Goal: Transaction & Acquisition: Purchase product/service

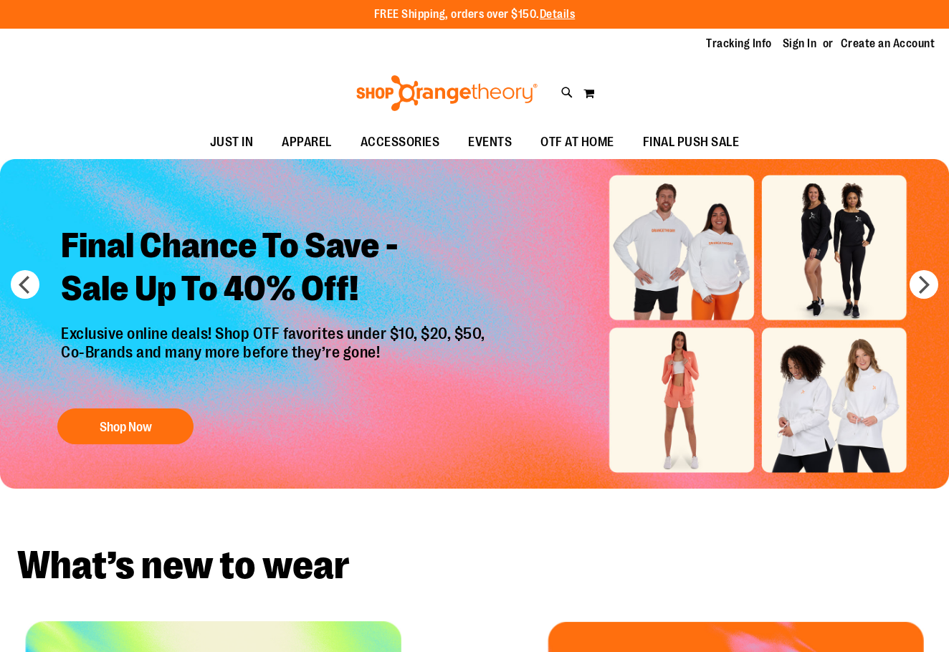
click at [783, 46] on ul "Tracking Info Sign In Return to Procurement Create an Account" at bounding box center [810, 44] width 250 height 16
click at [784, 44] on link "Sign In" at bounding box center [800, 44] width 34 height 16
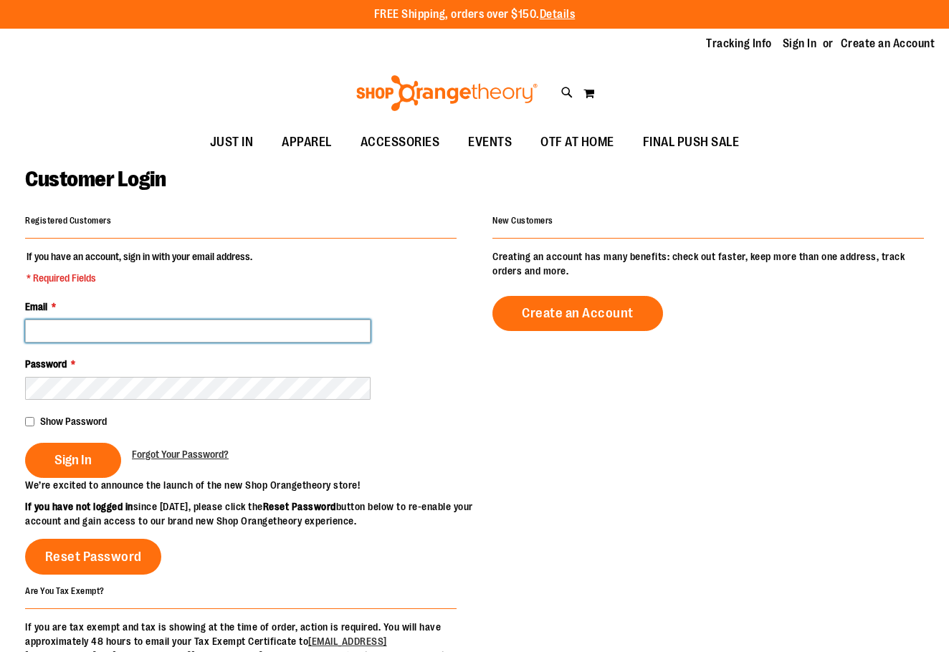
click at [237, 337] on input "Email *" at bounding box center [197, 331] width 345 height 23
type input "**********"
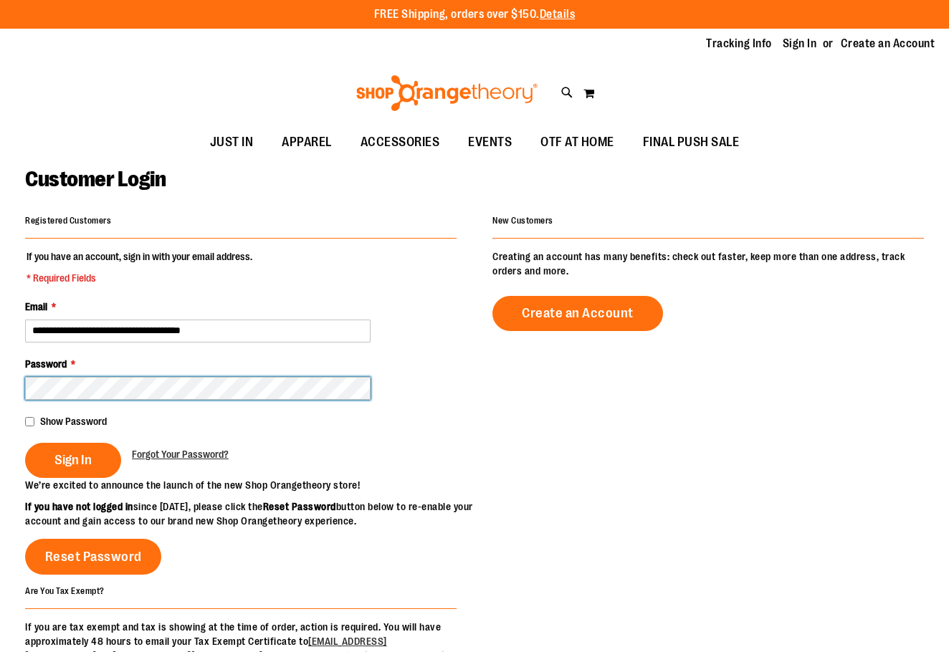
click at [25, 443] on button "Sign In" at bounding box center [73, 460] width 96 height 35
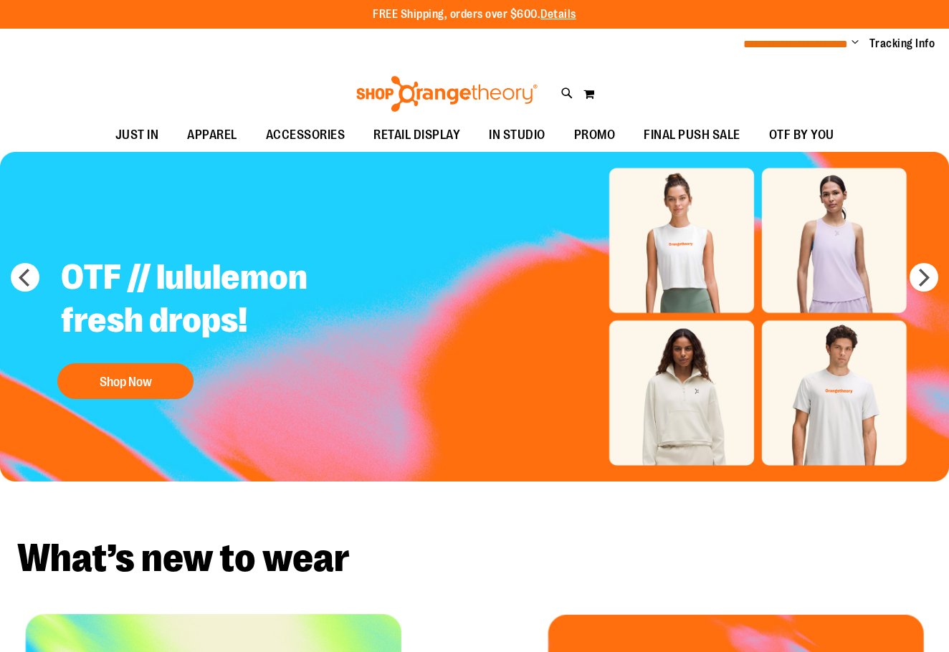
click at [827, 48] on span "**********" at bounding box center [795, 44] width 105 height 11
click at [857, 42] on span "Change" at bounding box center [855, 44] width 7 height 14
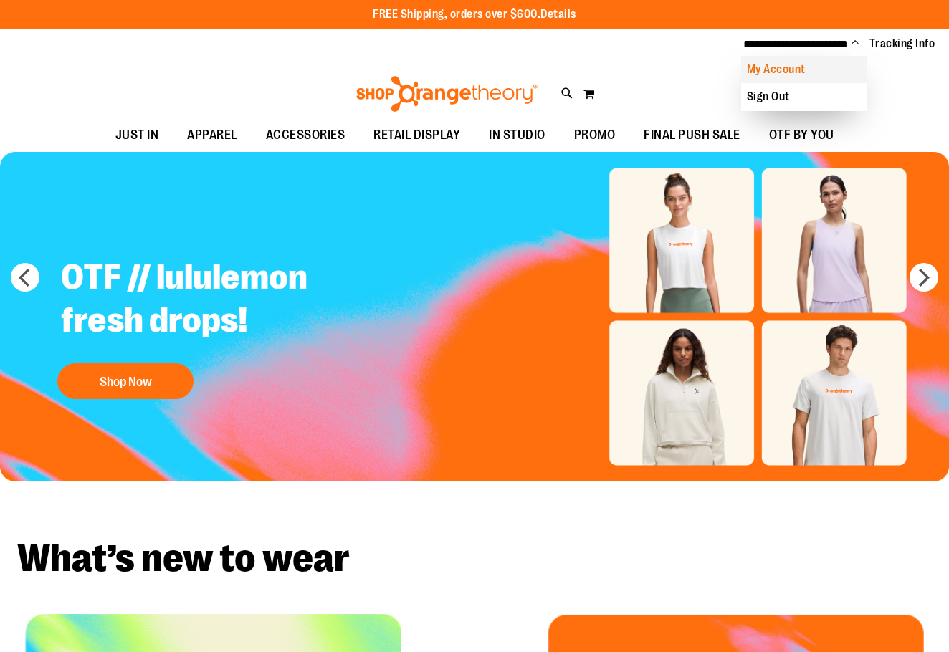
click at [782, 67] on link "My Account" at bounding box center [803, 69] width 125 height 27
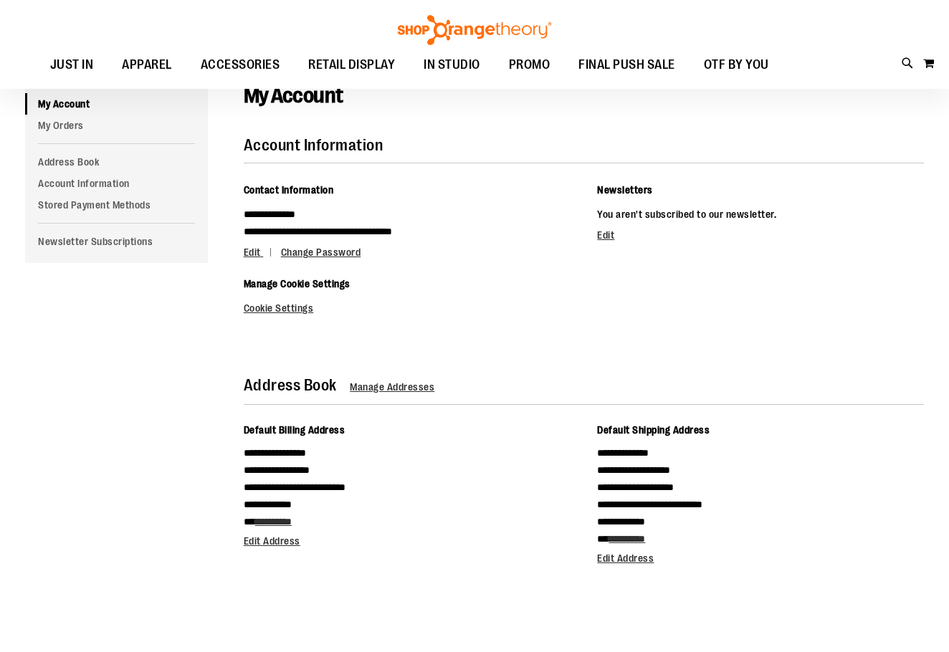
scroll to position [72, 0]
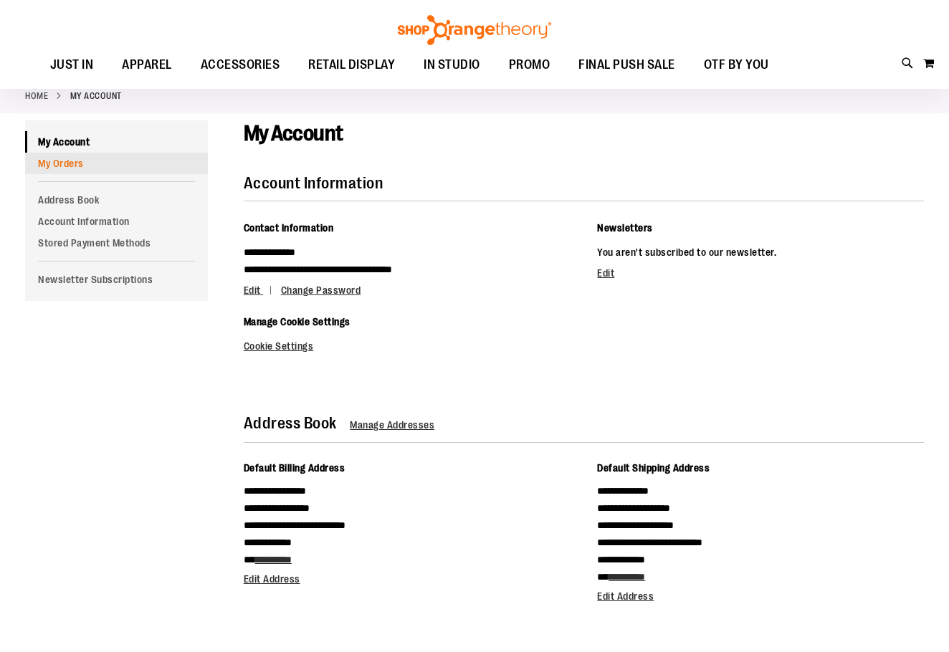
click at [50, 165] on link "My Orders" at bounding box center [116, 164] width 183 height 22
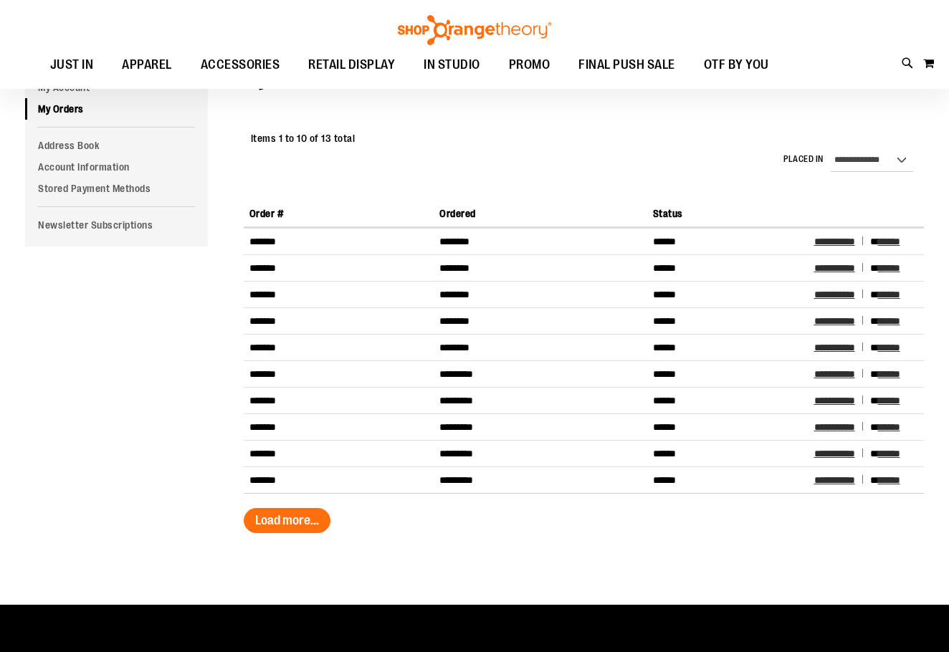
scroll to position [143, 0]
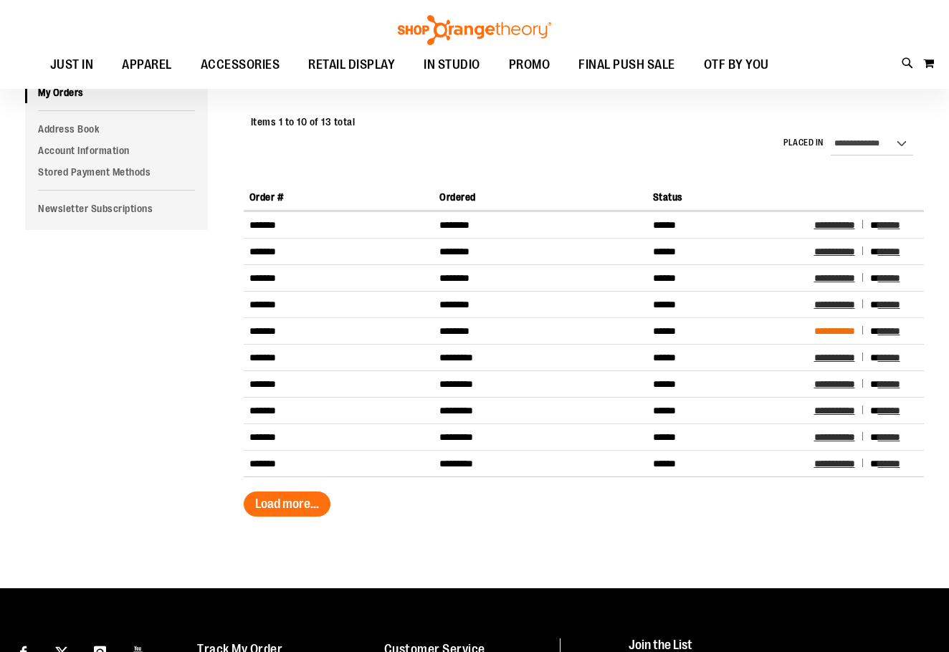
click at [838, 334] on span "**********" at bounding box center [834, 331] width 41 height 10
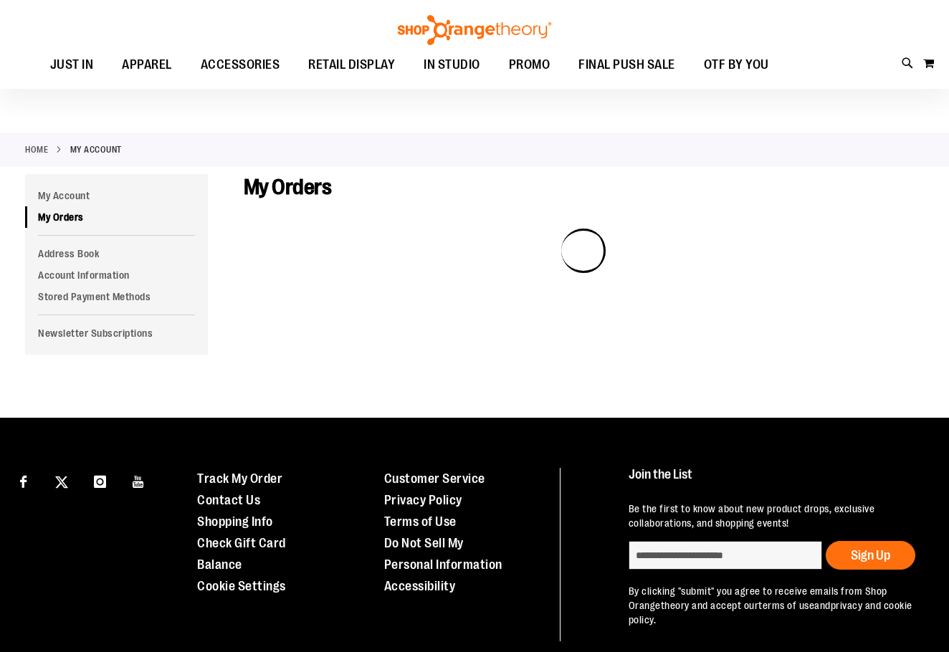
scroll to position [1, 0]
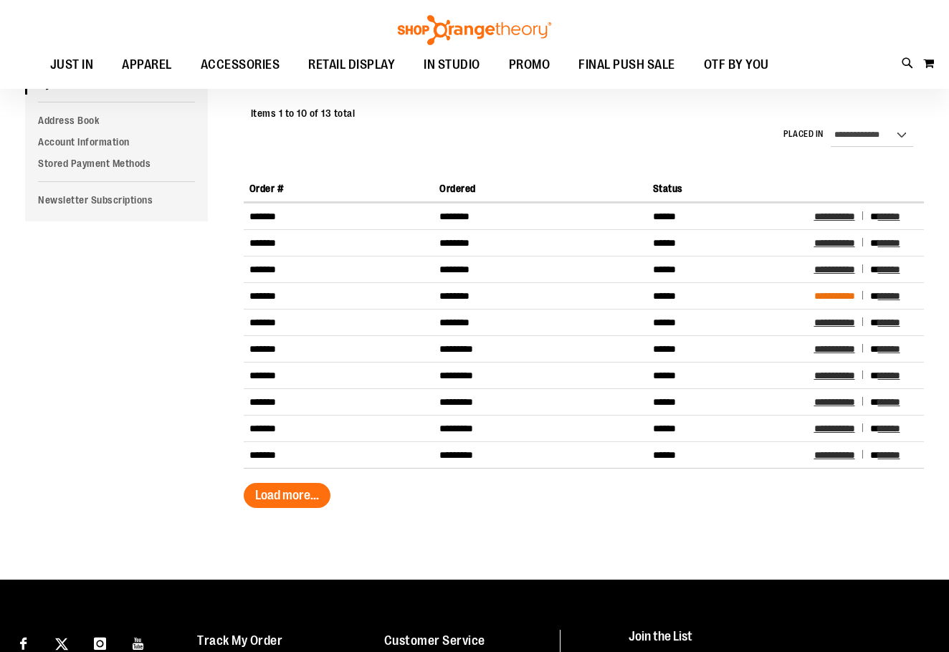
click at [835, 297] on span "**********" at bounding box center [834, 296] width 41 height 10
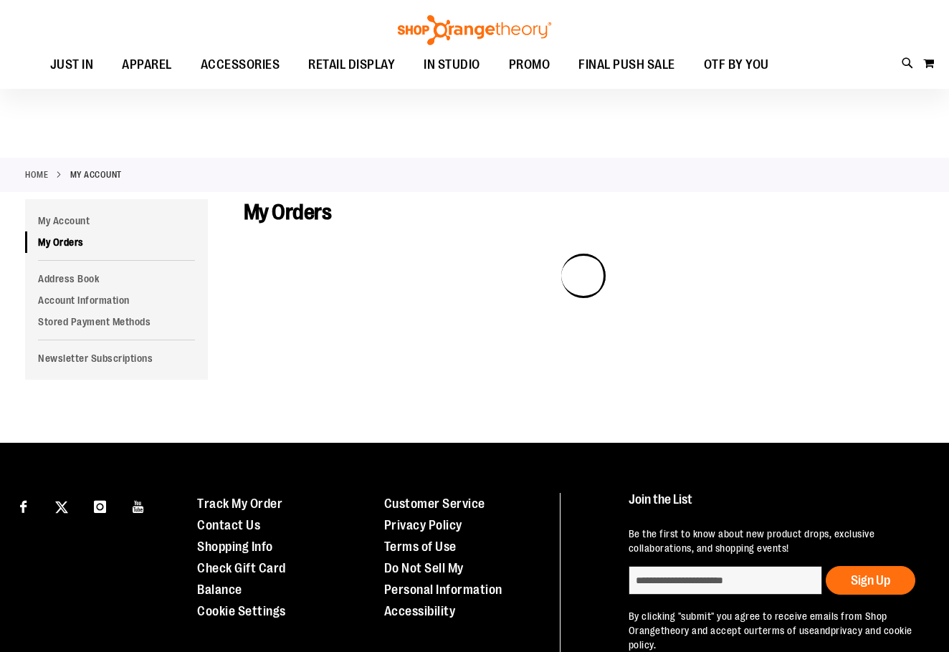
scroll to position [1, 0]
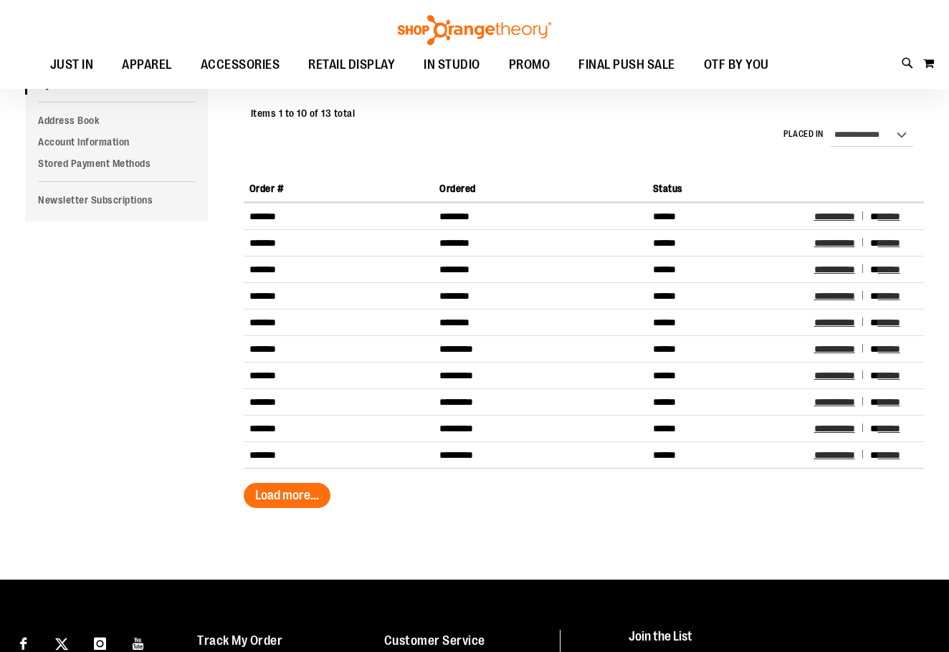
click at [838, 311] on td "**********" at bounding box center [867, 323] width 116 height 27
click at [836, 323] on span "**********" at bounding box center [834, 323] width 41 height 10
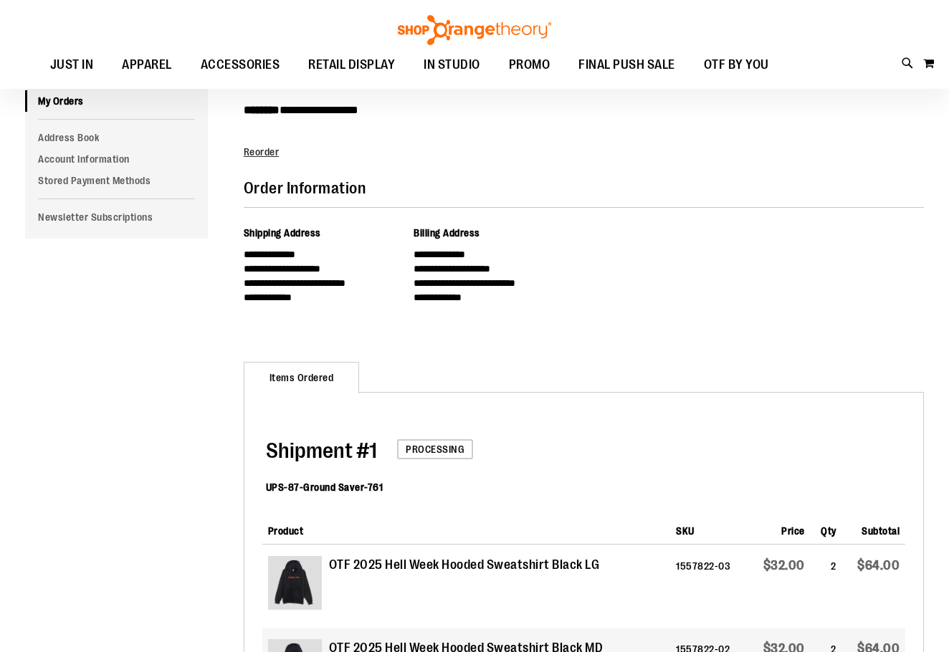
scroll to position [215, 0]
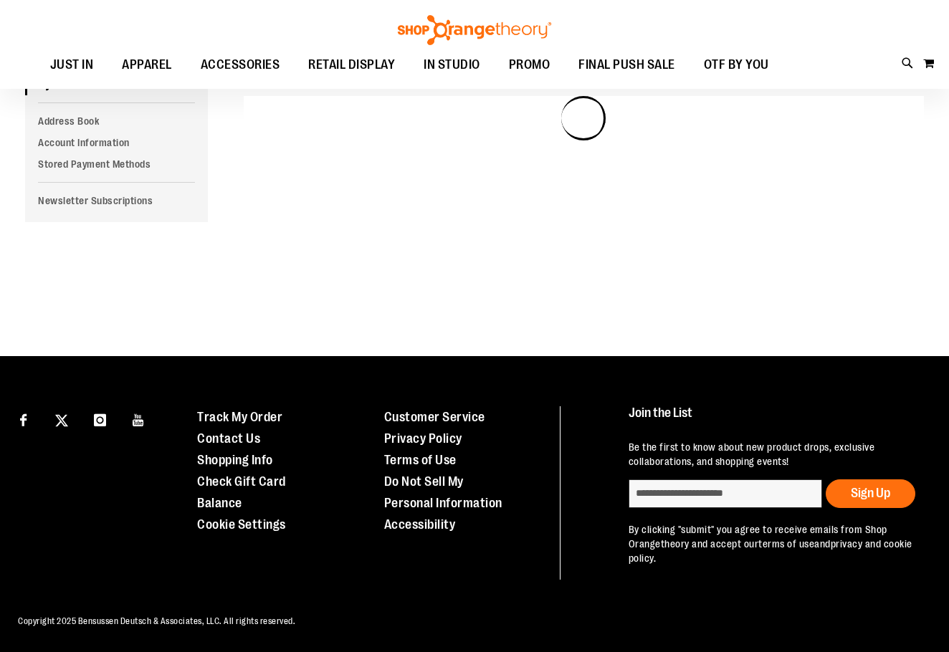
scroll to position [1, 0]
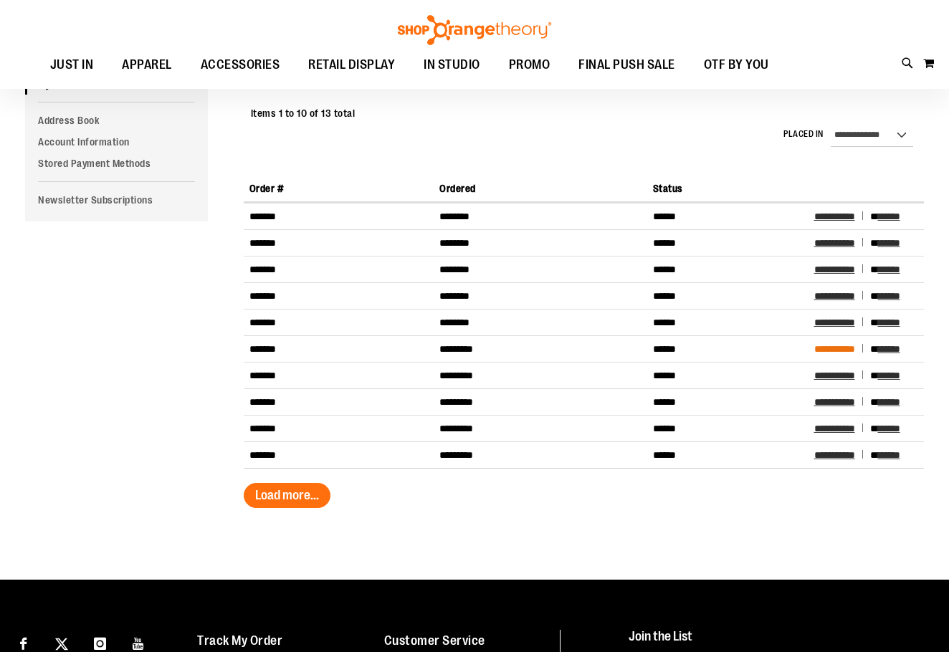
click at [836, 350] on span "**********" at bounding box center [834, 349] width 41 height 10
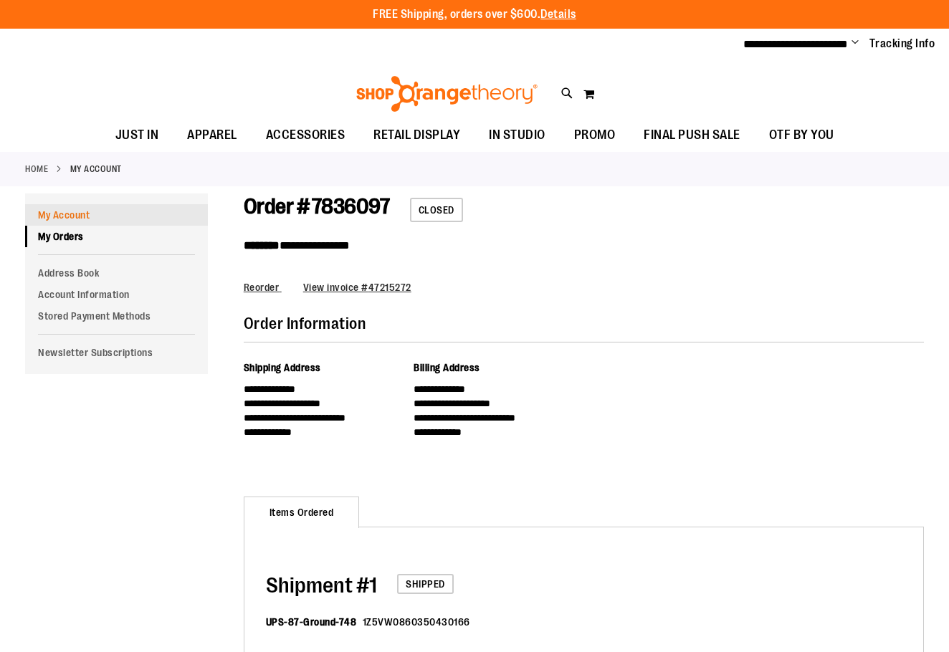
click at [71, 217] on link "My Account" at bounding box center [116, 215] width 183 height 22
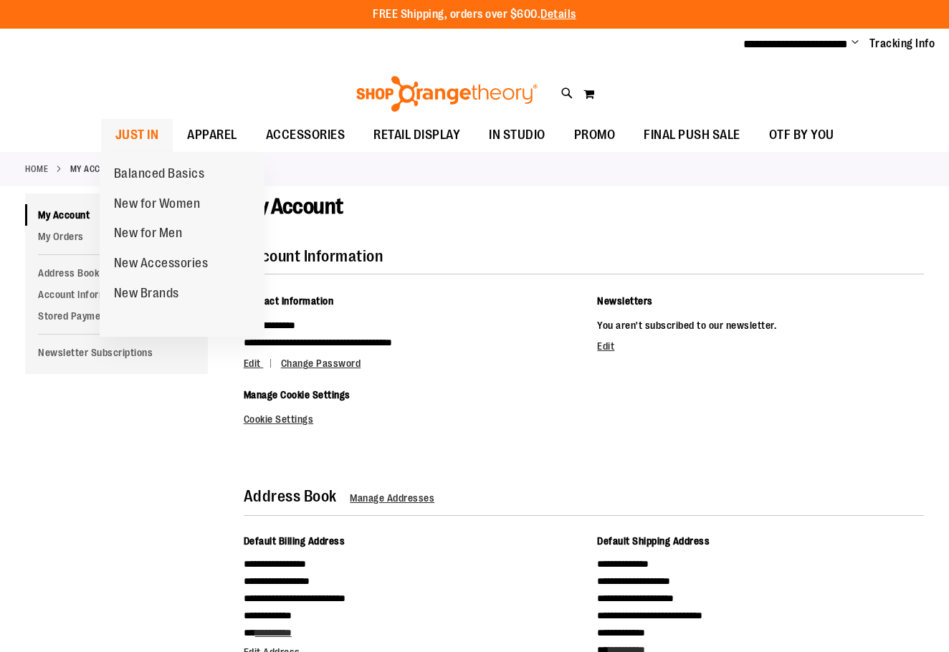
click at [147, 126] on span "JUST IN" at bounding box center [137, 135] width 44 height 32
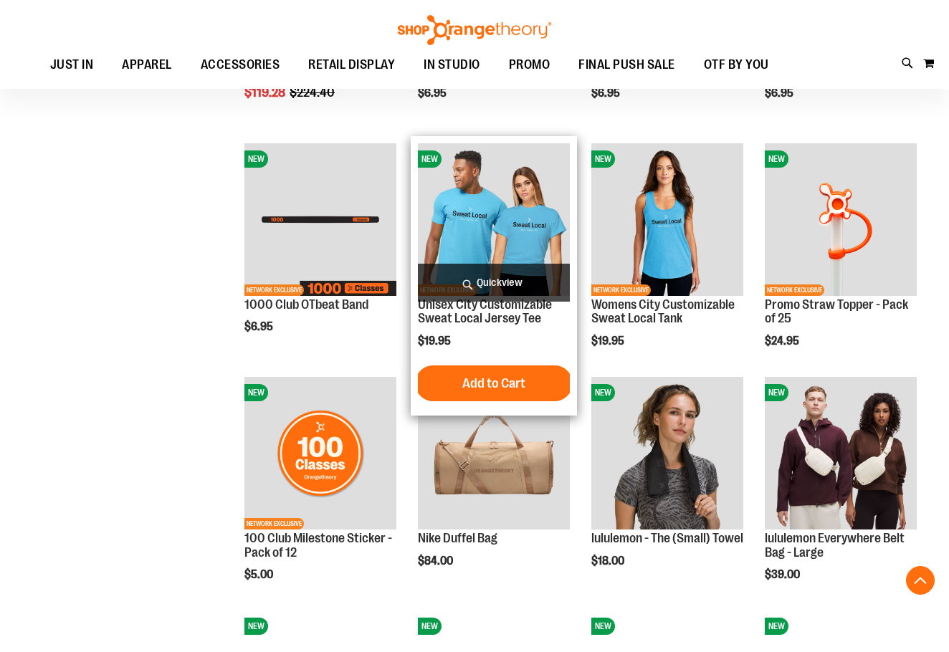
scroll to position [573, 0]
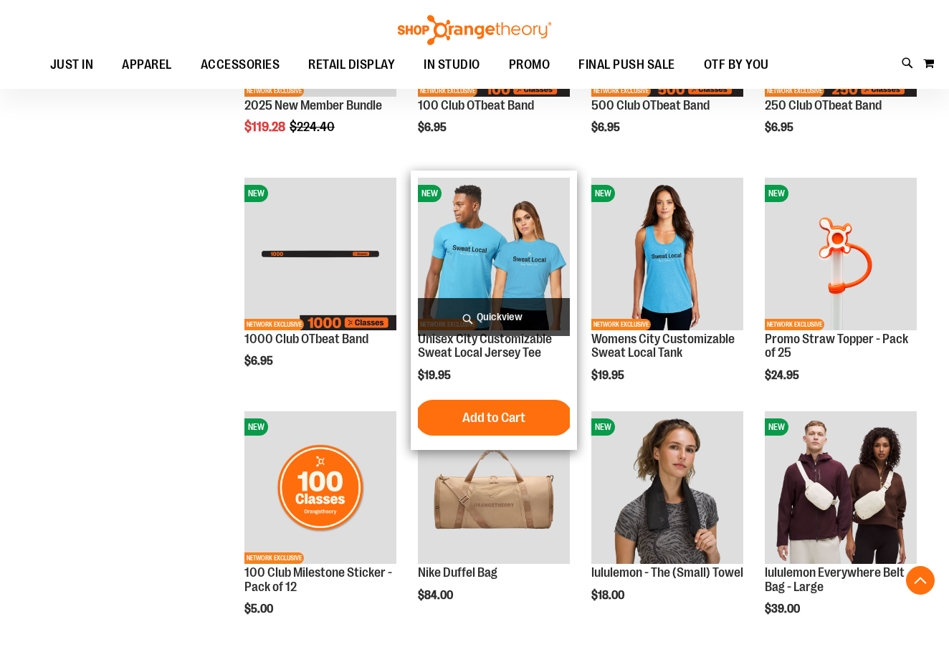
click at [508, 227] on img "product" at bounding box center [494, 254] width 152 height 152
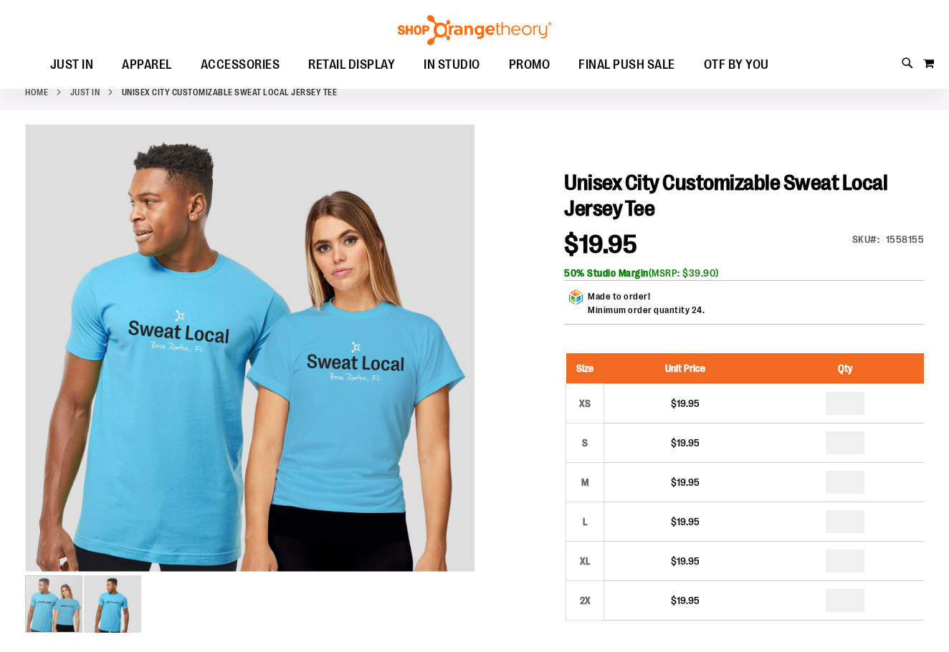
scroll to position [71, 0]
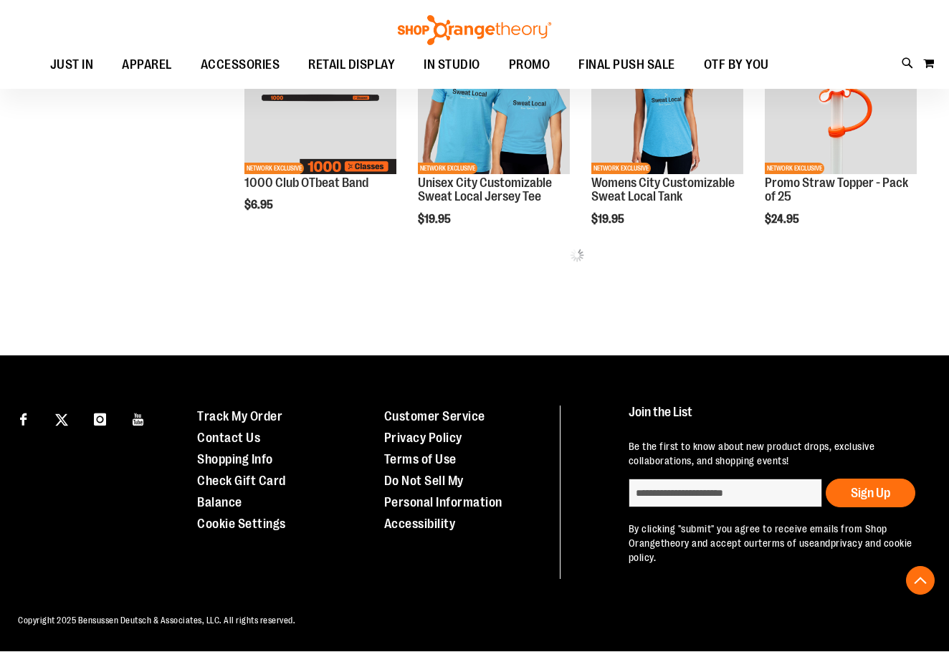
scroll to position [573, 0]
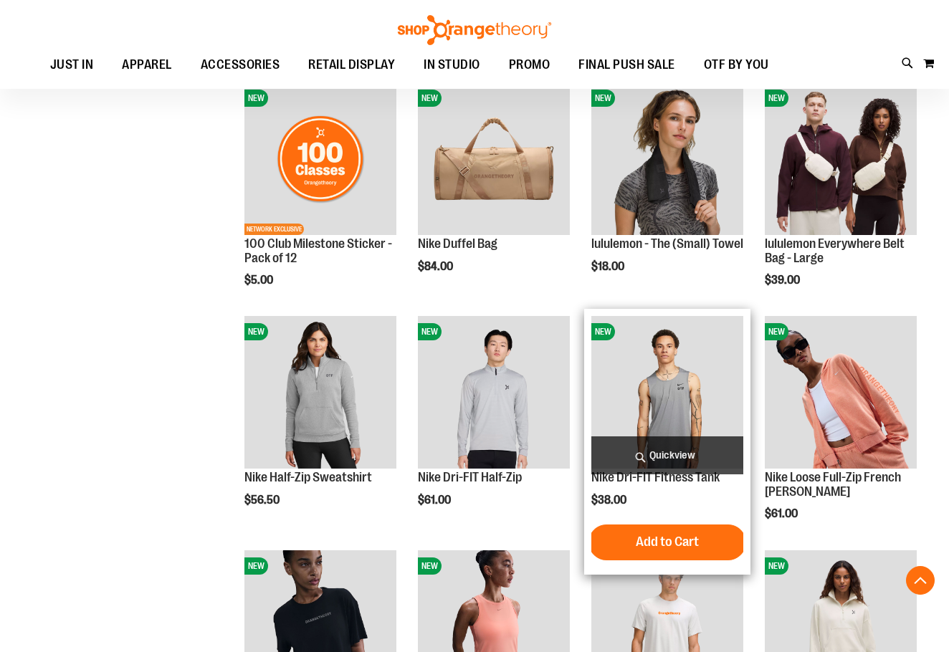
scroll to position [788, 0]
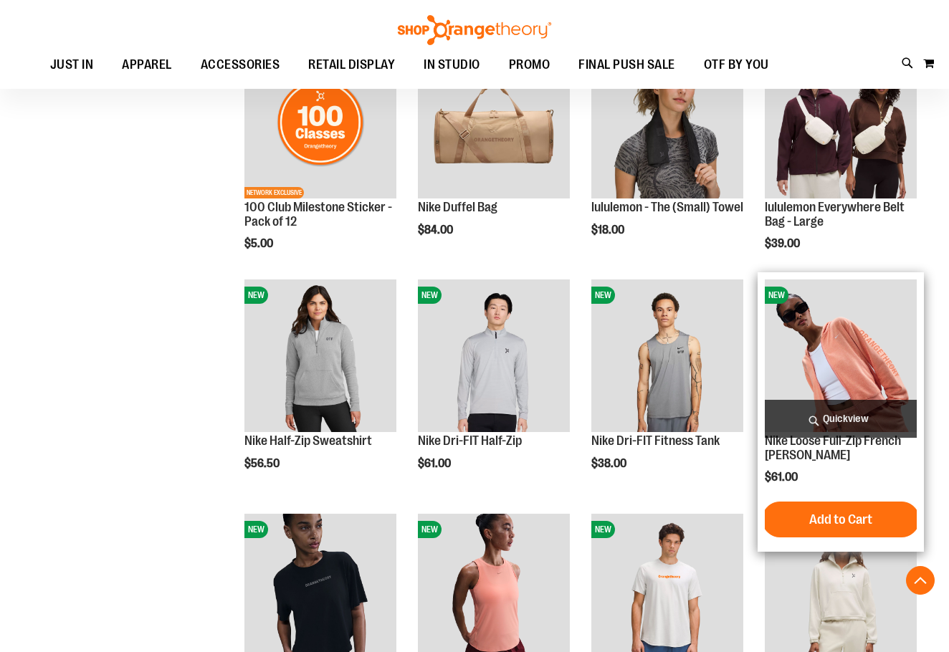
click at [831, 339] on img "product" at bounding box center [841, 356] width 152 height 152
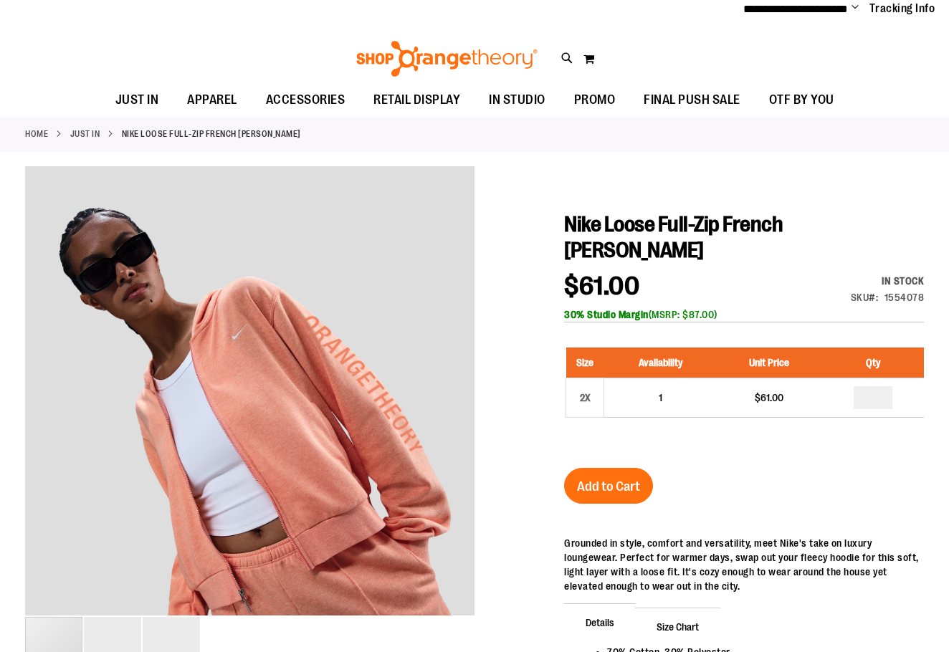
scroll to position [71, 0]
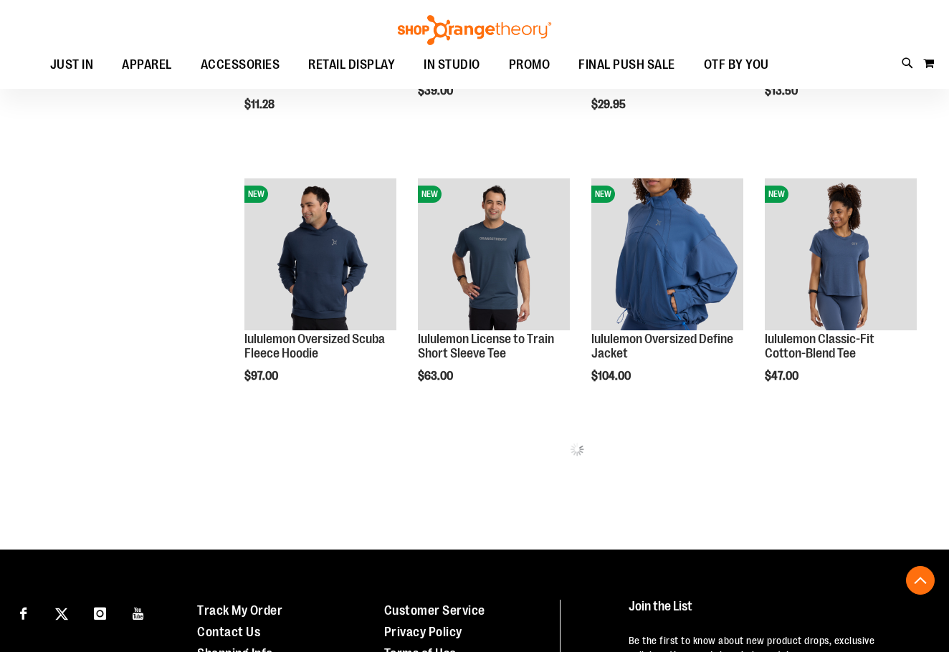
scroll to position [645, 0]
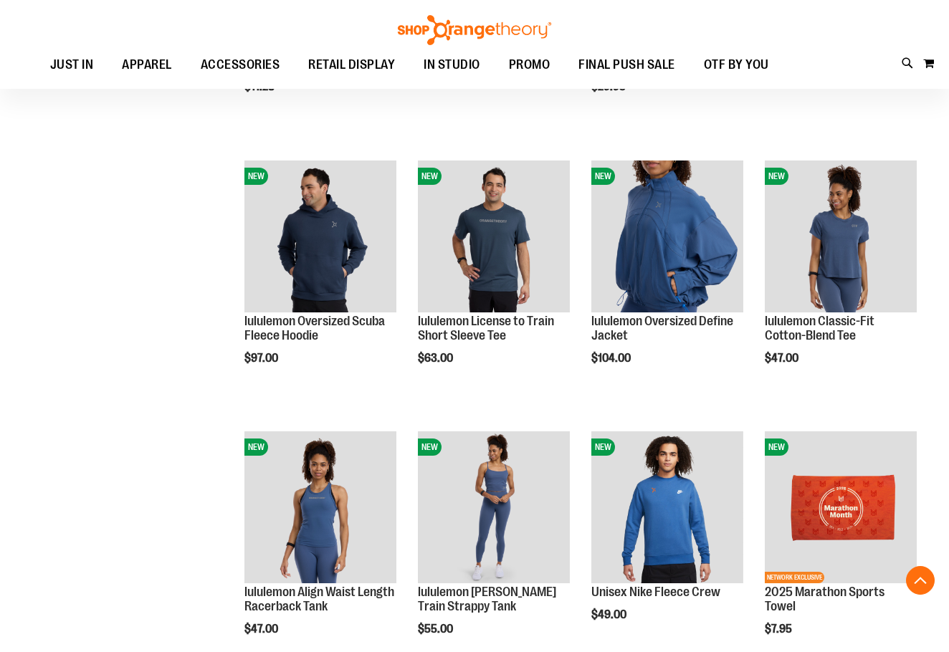
scroll to position [645, 0]
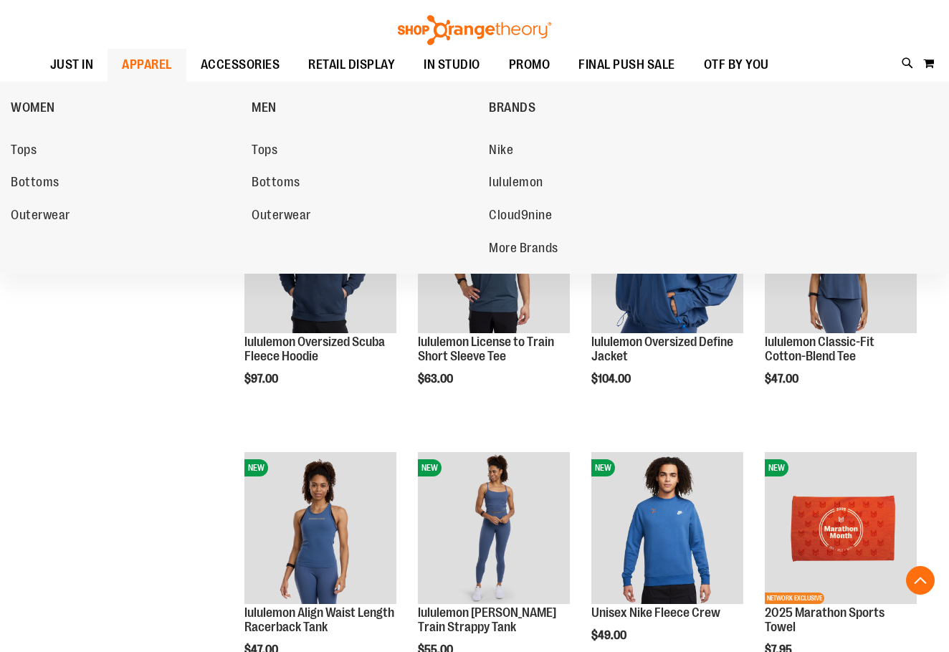
click at [152, 62] on span "APPAREL" at bounding box center [147, 65] width 50 height 32
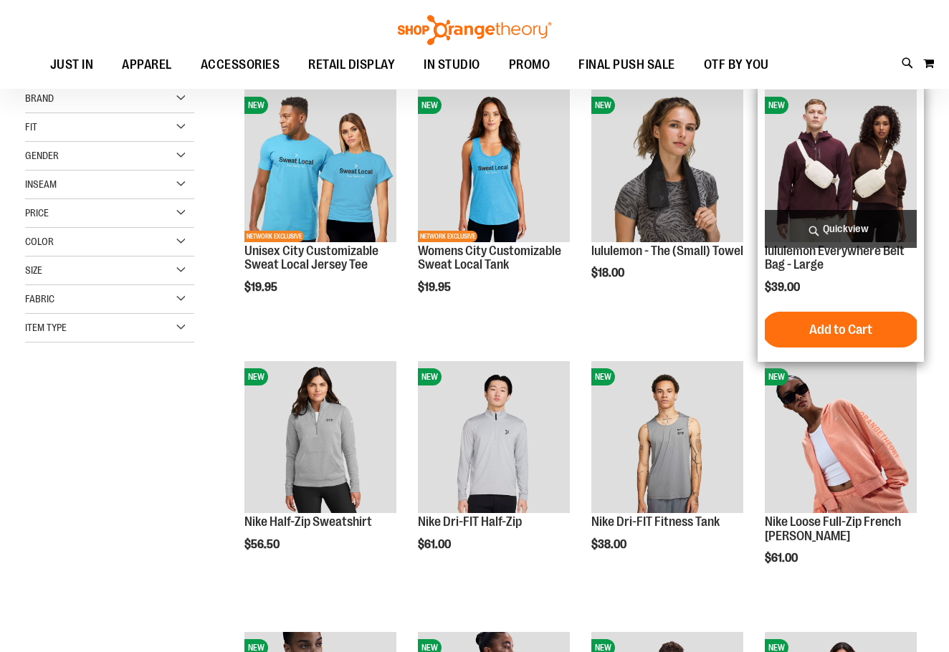
scroll to position [214, 0]
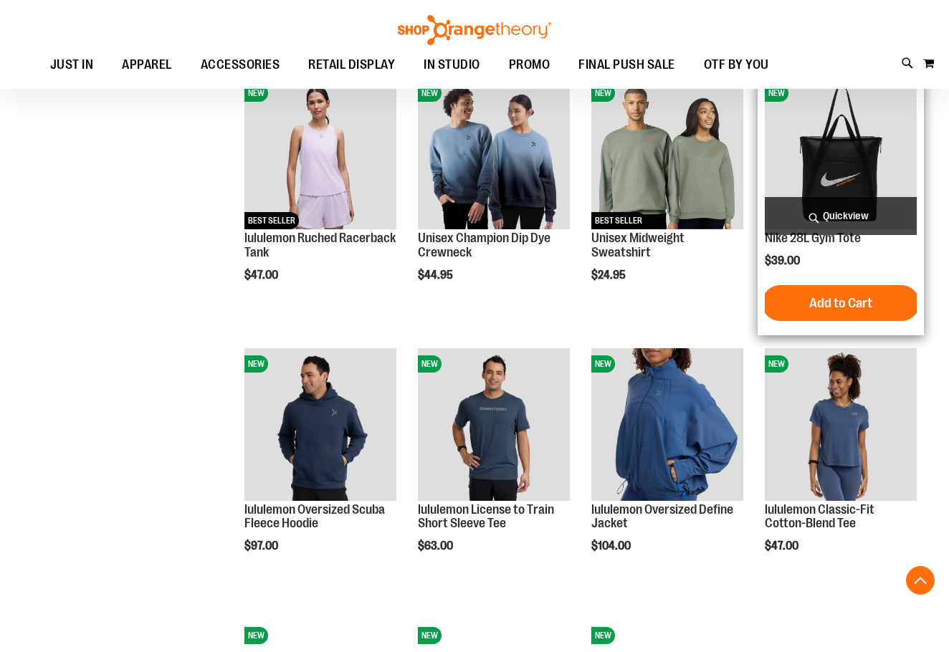
scroll to position [1074, 0]
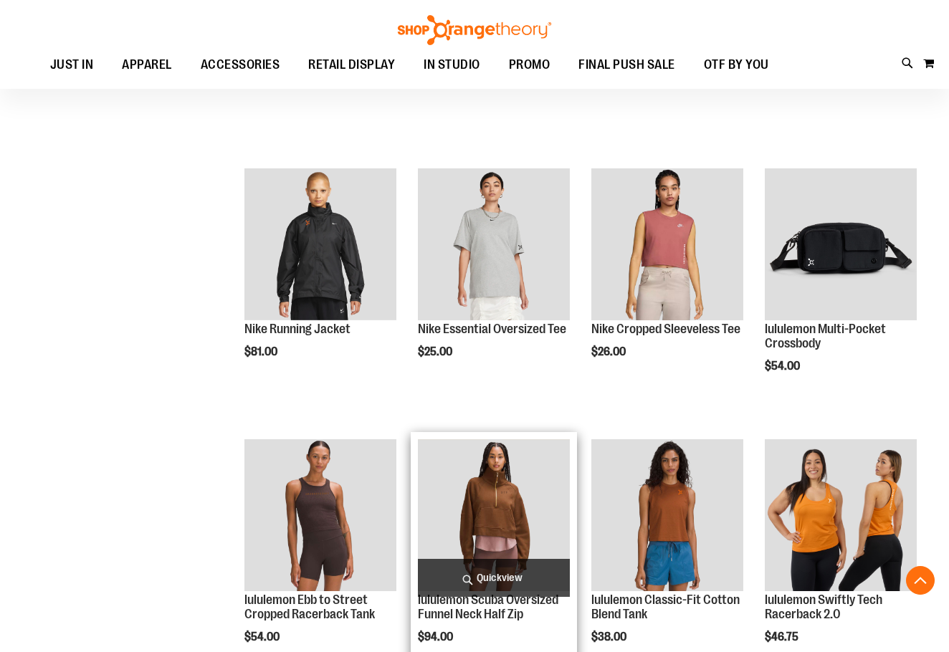
scroll to position [2150, 0]
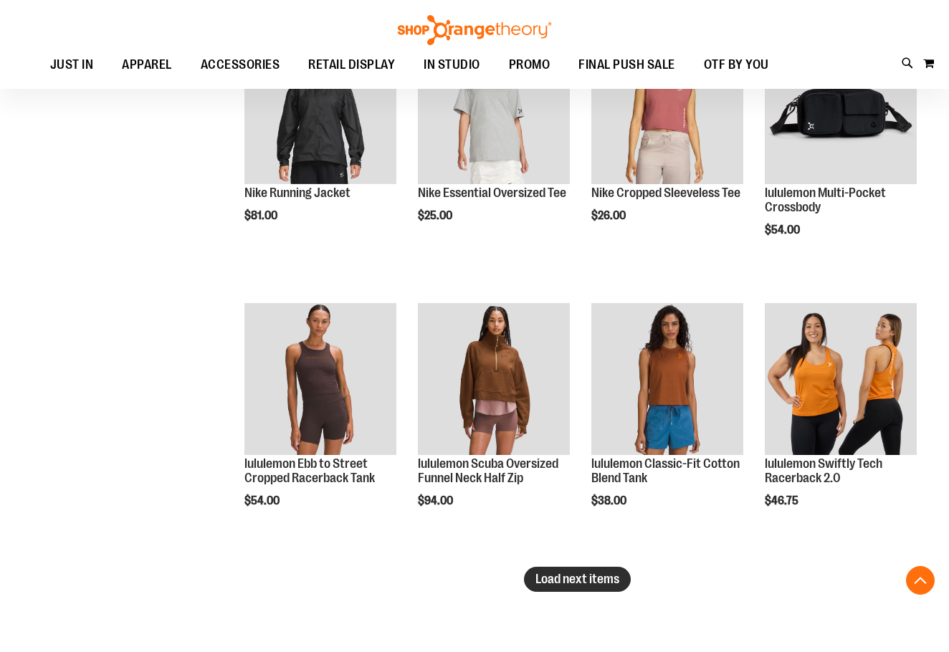
click at [596, 589] on button "Load next items" at bounding box center [577, 579] width 107 height 25
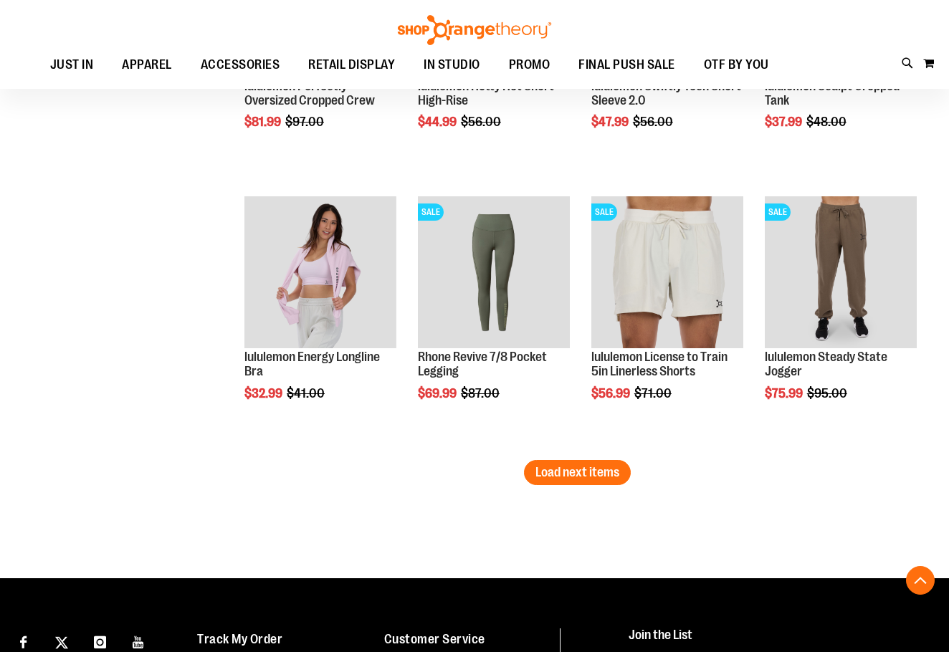
scroll to position [3153, 0]
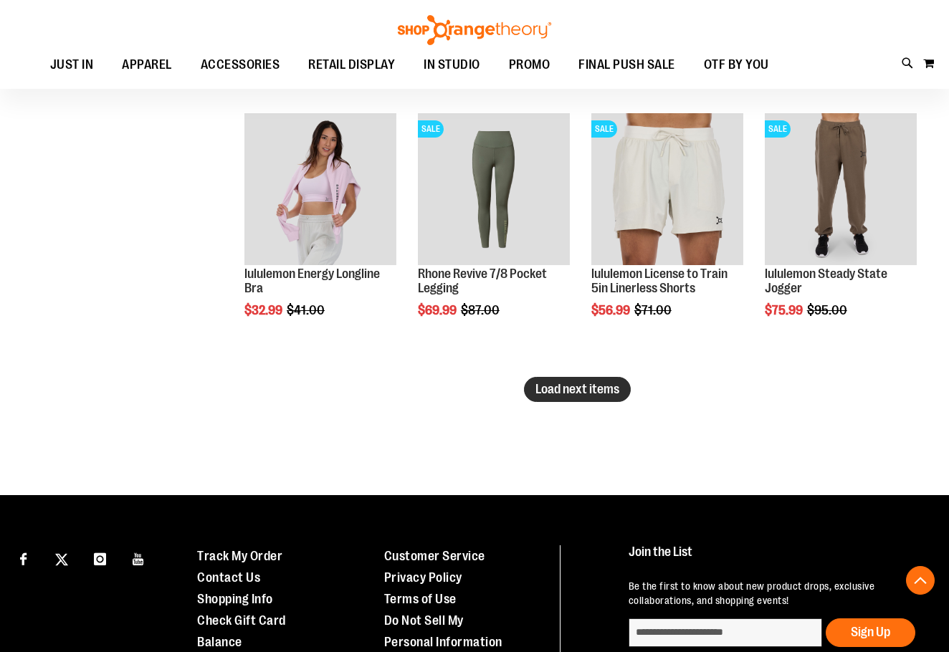
click at [614, 402] on button "Load next items" at bounding box center [577, 389] width 107 height 25
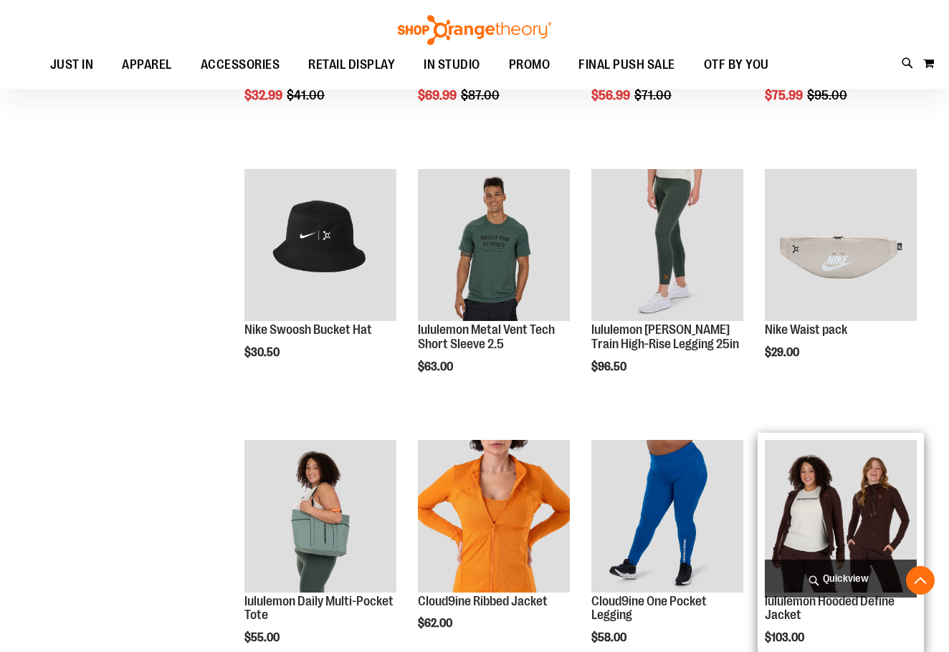
scroll to position [3440, 0]
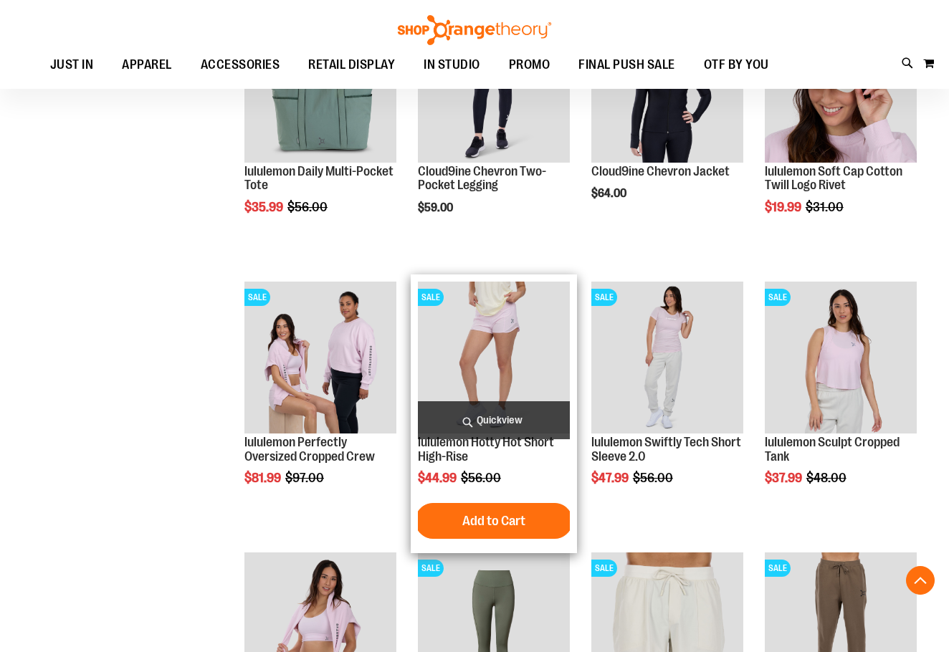
scroll to position [2651, 0]
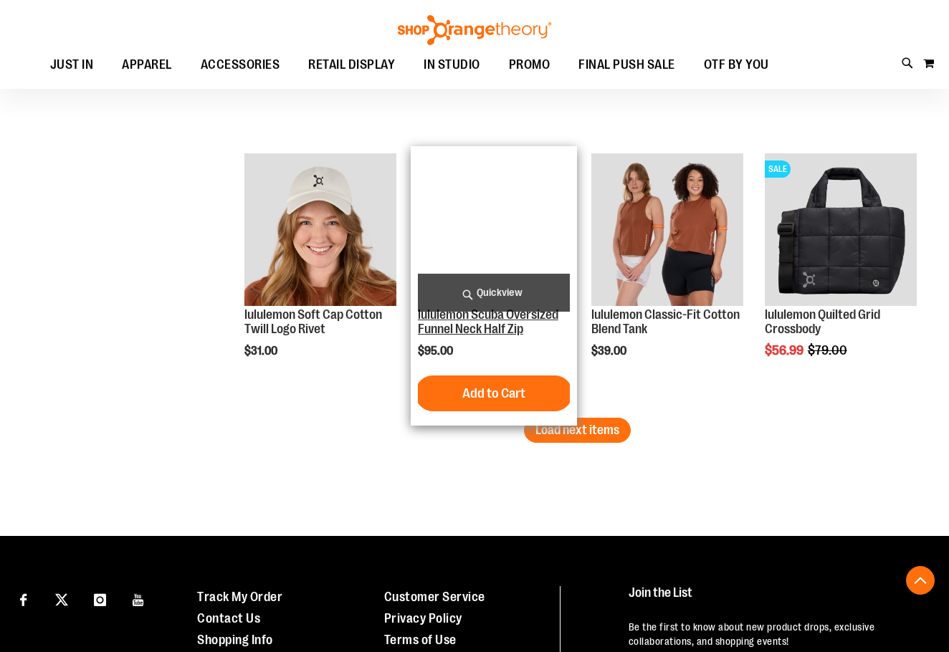
scroll to position [3942, 0]
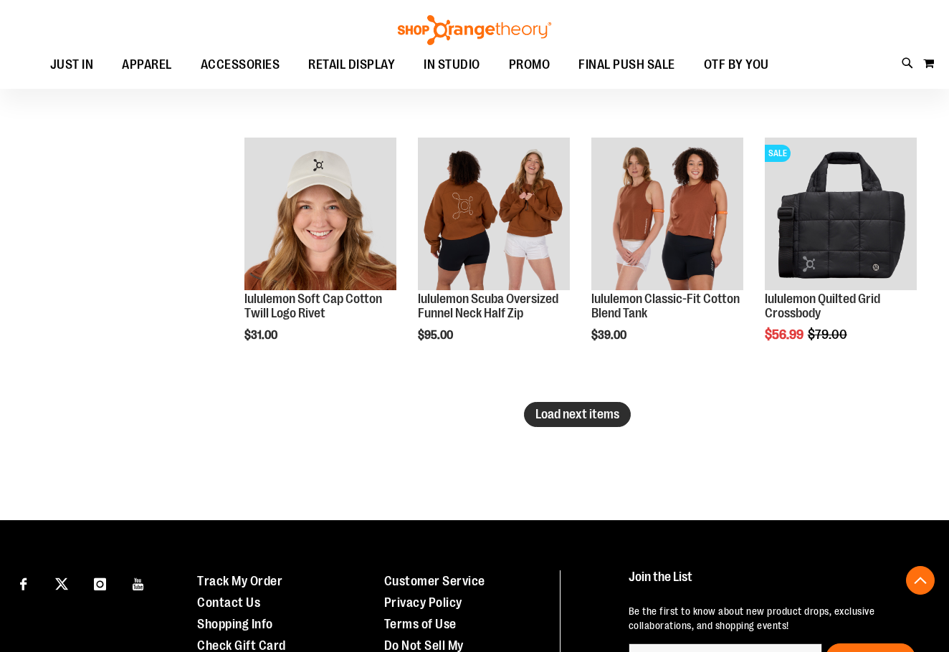
click at [586, 417] on span "Load next items" at bounding box center [577, 414] width 84 height 14
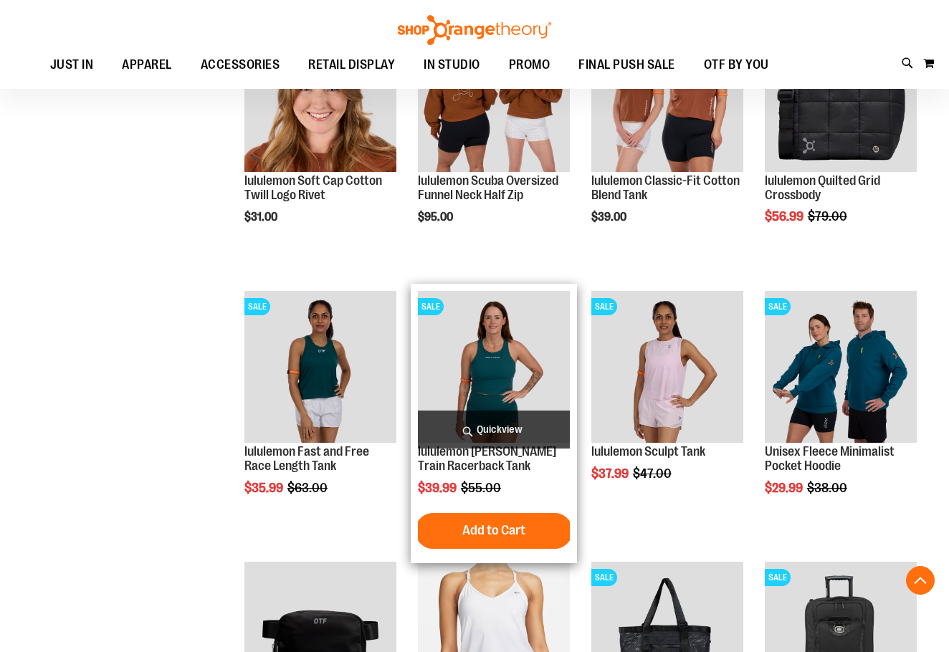
scroll to position [4085, 0]
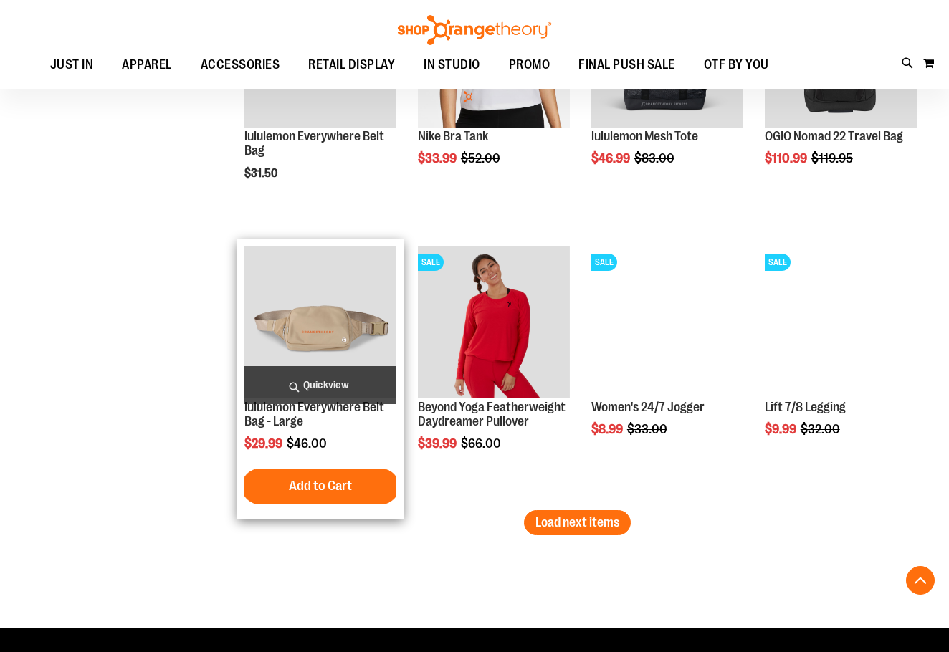
scroll to position [4658, 0]
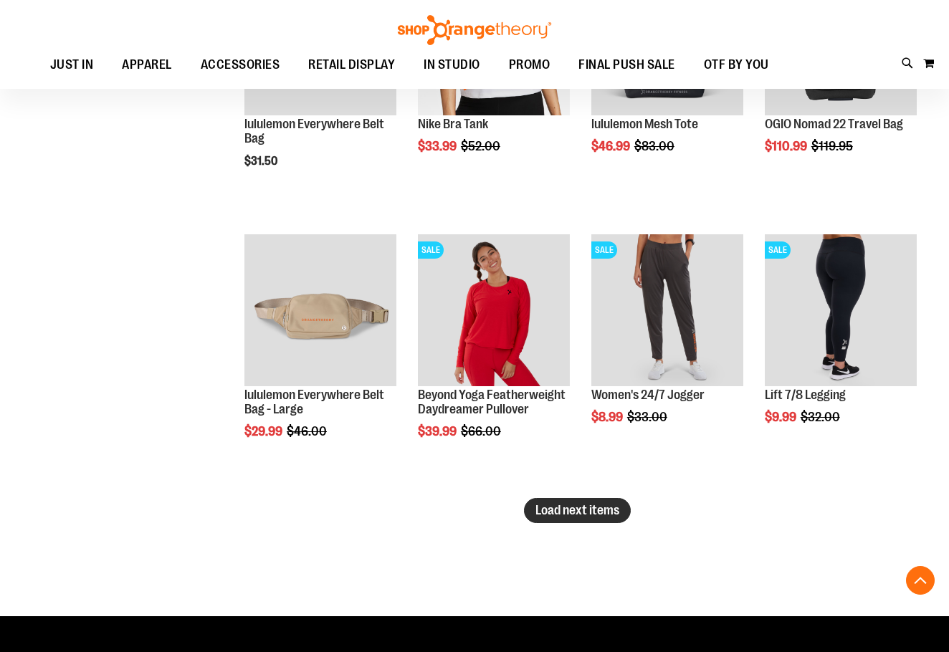
click at [545, 522] on button "Load next items" at bounding box center [577, 510] width 107 height 25
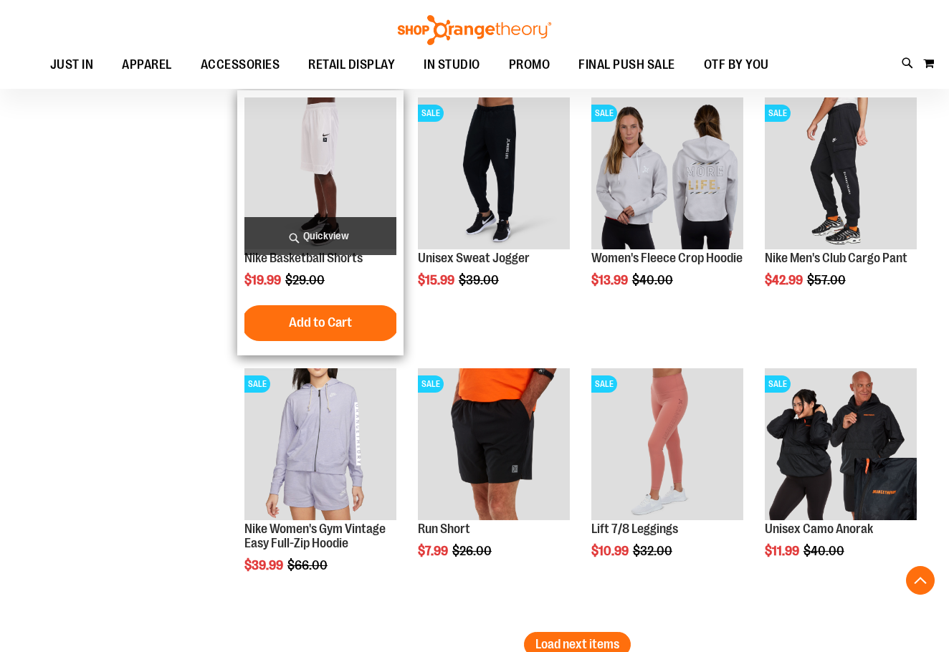
scroll to position [5410, 0]
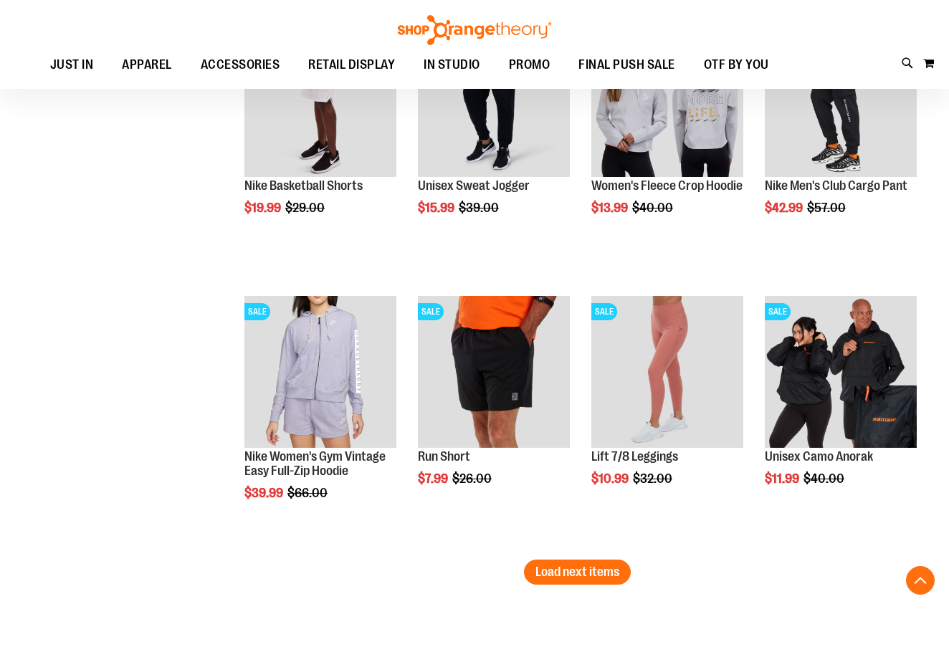
click at [603, 571] on span "Load next items" at bounding box center [577, 572] width 84 height 14
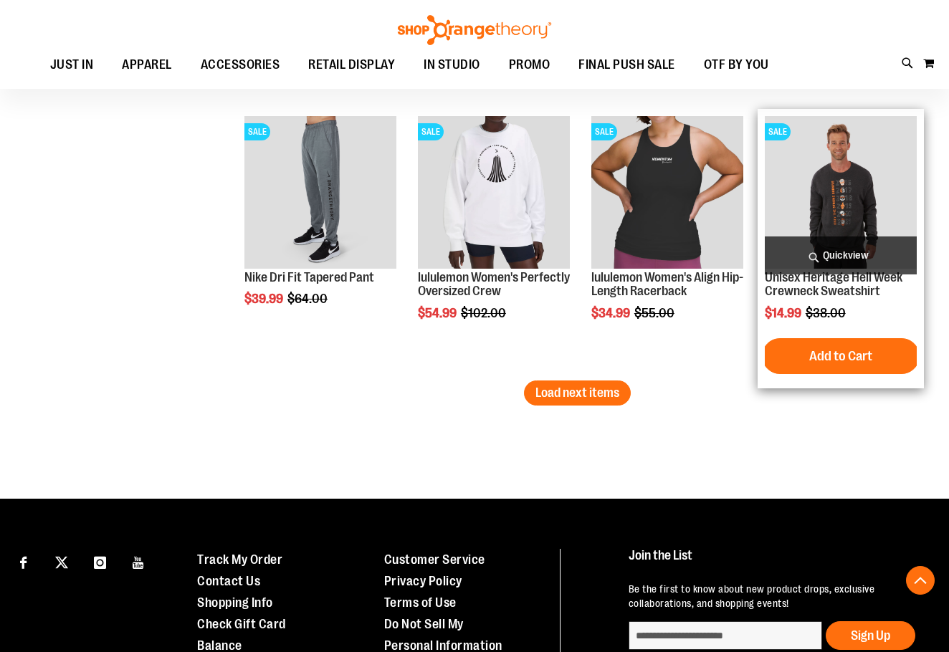
scroll to position [6414, 0]
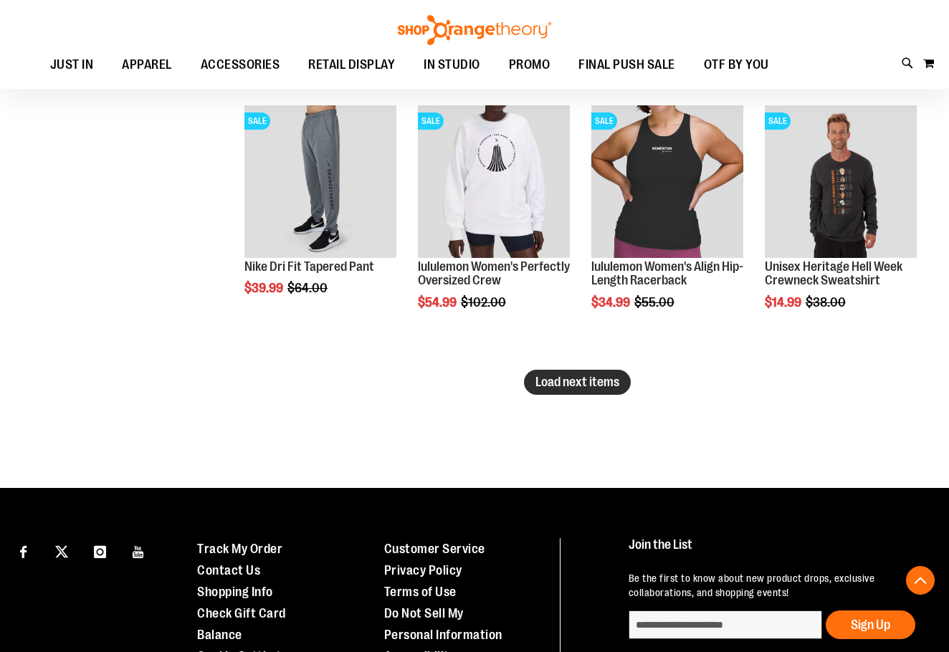
click at [597, 379] on span "Load next items" at bounding box center [577, 382] width 84 height 14
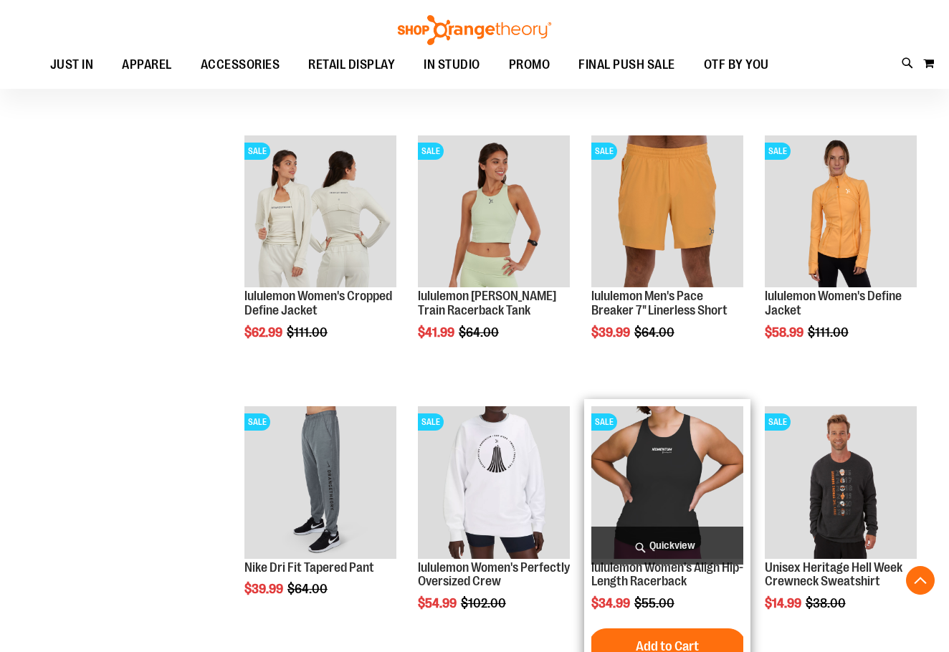
scroll to position [6127, 0]
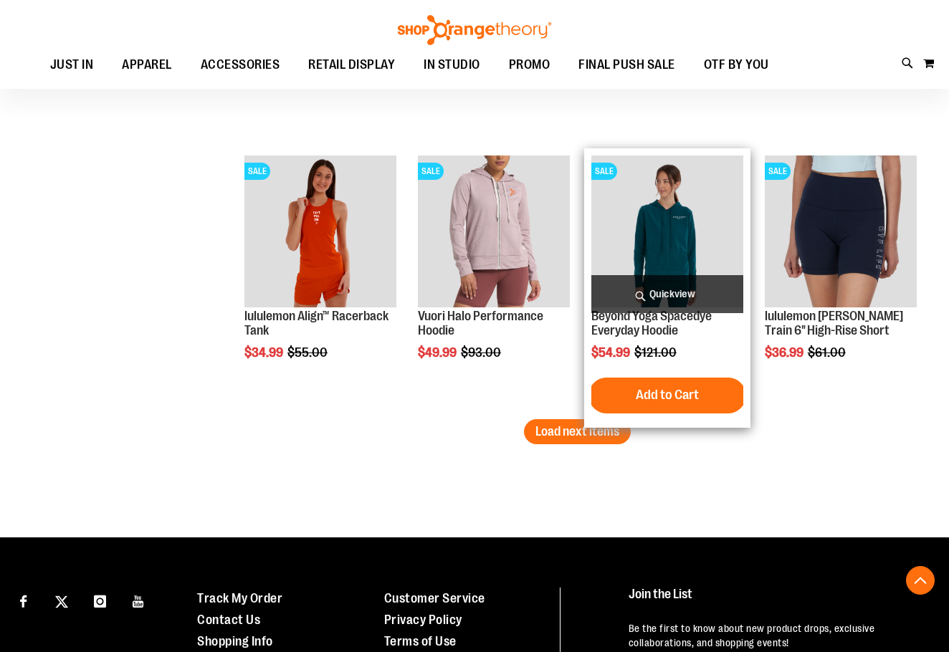
scroll to position [7202, 0]
